Goal: Transaction & Acquisition: Purchase product/service

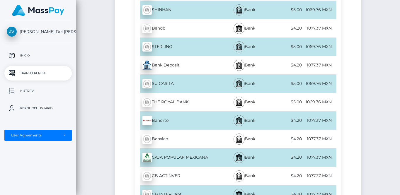
scroll to position [955, 0]
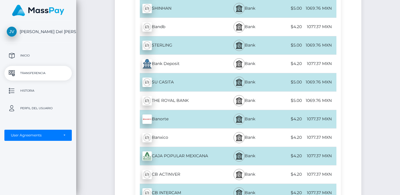
click at [237, 121] on img at bounding box center [238, 119] width 7 height 7
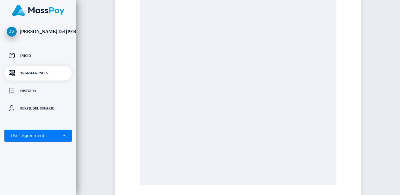
scroll to position [141, 0]
click at [265, 96] on div at bounding box center [238, 84] width 197 height 195
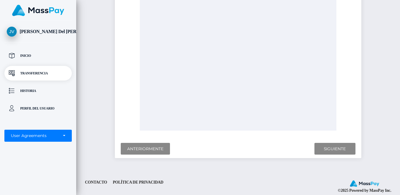
scroll to position [0, 0]
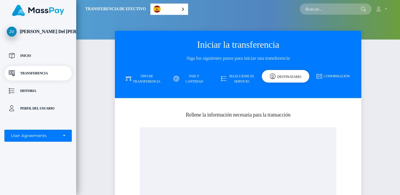
click at [245, 117] on h5 "Rellene la información necesaria para la transacción" at bounding box center [238, 114] width 238 height 7
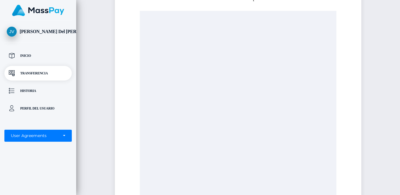
scroll to position [199, 0]
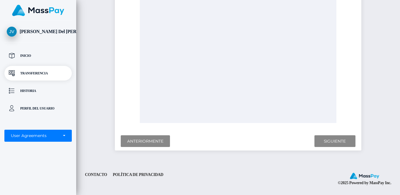
click at [308, 148] on div "Siguiente Acabado Anteriormente" at bounding box center [238, 141] width 246 height 19
click at [328, 139] on input "Siguiente" at bounding box center [334, 141] width 41 height 12
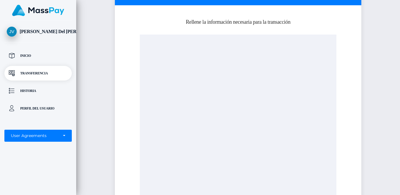
scroll to position [96, 0]
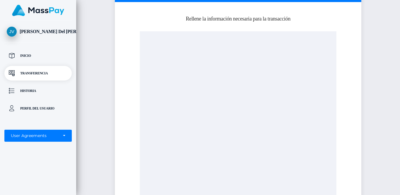
click at [217, 127] on div at bounding box center [238, 128] width 197 height 195
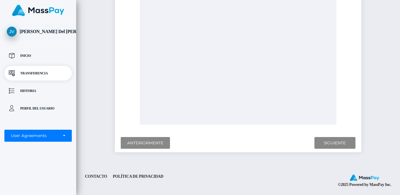
scroll to position [197, 0]
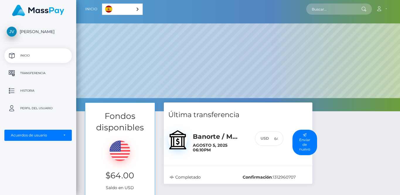
scroll to position [111, 324]
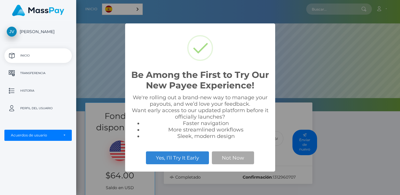
scroll to position [111, 324]
click at [235, 156] on button "Not Now" at bounding box center [233, 157] width 42 height 13
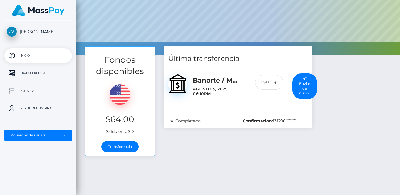
scroll to position [57, 0]
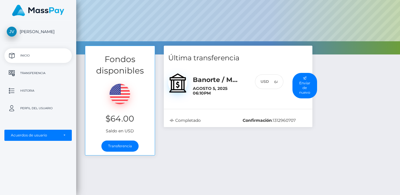
click at [206, 73] on div "Banorte / MXN Agosto 5, 2025 06:10PM" at bounding box center [219, 86] width 62 height 30
click at [215, 87] on h6 "Agosto 5, 2025 06:10PM" at bounding box center [219, 91] width 53 height 10
click at [234, 88] on h6 "Agosto 5, 2025 06:10PM" at bounding box center [219, 91] width 53 height 10
click at [265, 82] on div "USD" at bounding box center [262, 81] width 14 height 15
click at [35, 93] on p "Historia" at bounding box center [38, 90] width 63 height 9
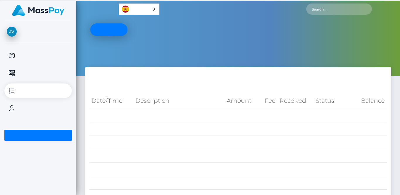
click at [299, 50] on div "USD Wallet" at bounding box center [238, 38] width 324 height 76
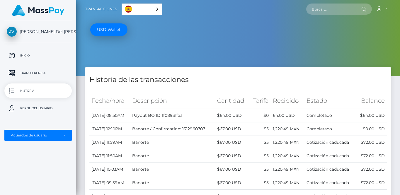
click at [223, 35] on ul "USD Wallet" at bounding box center [245, 29] width 310 height 13
click at [22, 55] on p "Inicio" at bounding box center [38, 55] width 63 height 9
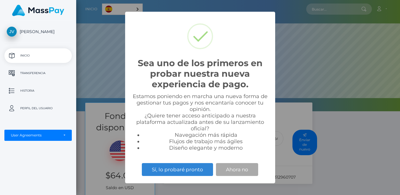
scroll to position [111, 324]
click at [247, 168] on button "Ahora no" at bounding box center [237, 169] width 42 height 13
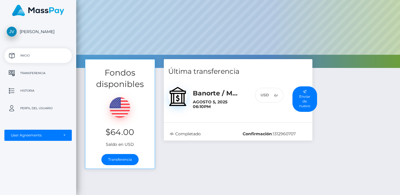
scroll to position [58, 0]
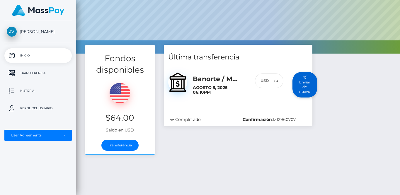
click at [304, 84] on button "Enviar de nuevo" at bounding box center [304, 84] width 25 height 25
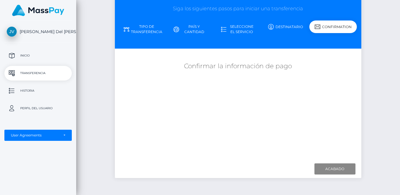
scroll to position [47, 0]
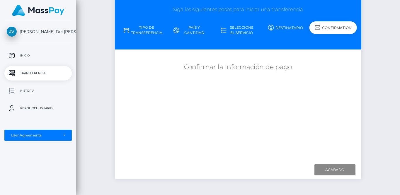
click at [218, 79] on div "Confirmar la información de pago" at bounding box center [238, 70] width 246 height 21
click at [324, 171] on input "Acabado" at bounding box center [334, 169] width 41 height 11
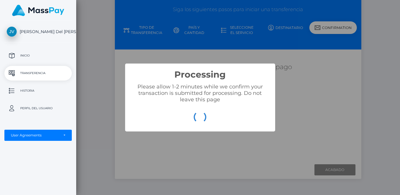
click at [241, 113] on div "OK Cancel" at bounding box center [200, 117] width 138 height 17
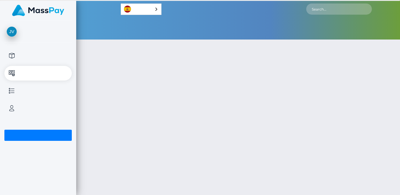
scroll to position [46, 0]
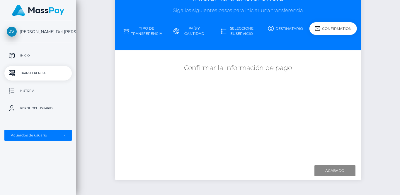
click at [222, 113] on div "¿A dónde quiere enviar dinero? País Abjasia [GEOGRAPHIC_DATA] [GEOGRAPHIC_DATA]…" at bounding box center [238, 107] width 238 height 104
click at [221, 61] on div "Confirmar la información de pago" at bounding box center [238, 71] width 246 height 21
click at [221, 63] on div "Confirmar la información de pago" at bounding box center [238, 71] width 246 height 21
click at [221, 68] on h5 "Confirmar la información de pago" at bounding box center [238, 68] width 238 height 9
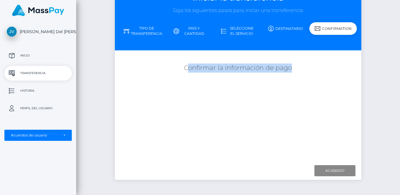
click at [221, 68] on h5 "Confirmar la información de pago" at bounding box center [238, 68] width 238 height 9
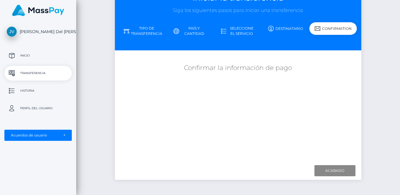
click at [160, 58] on div "¿A dónde quiere enviar dinero? País Abjasia [GEOGRAPHIC_DATA] [GEOGRAPHIC_DATA]…" at bounding box center [238, 107] width 238 height 104
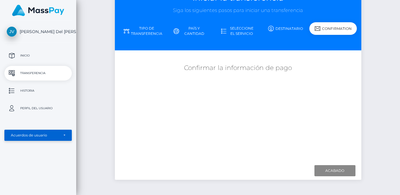
scroll to position [74, 0]
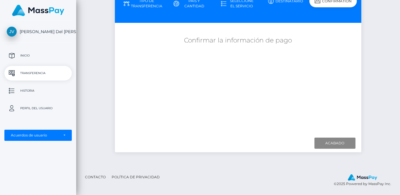
click at [98, 175] on link "Contacto" at bounding box center [95, 177] width 25 height 9
